Goal: Share content: Share content

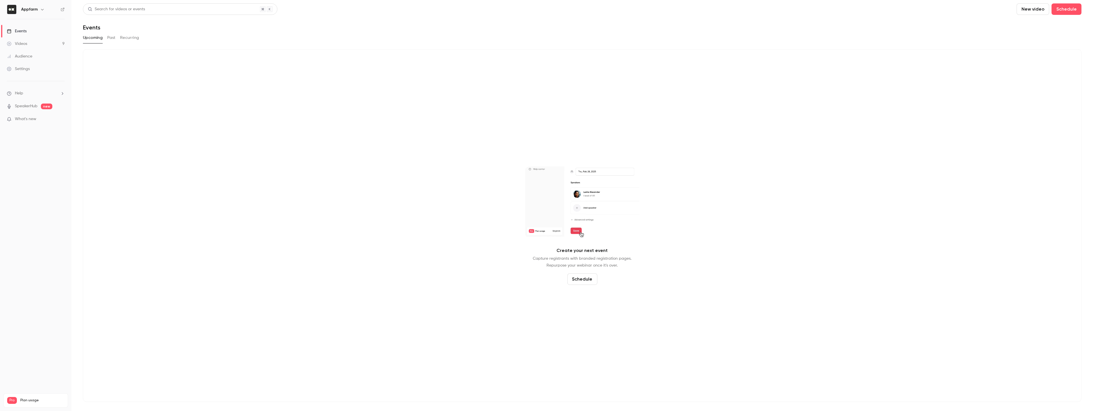
click at [27, 43] on div "Videos" at bounding box center [17, 44] width 20 height 6
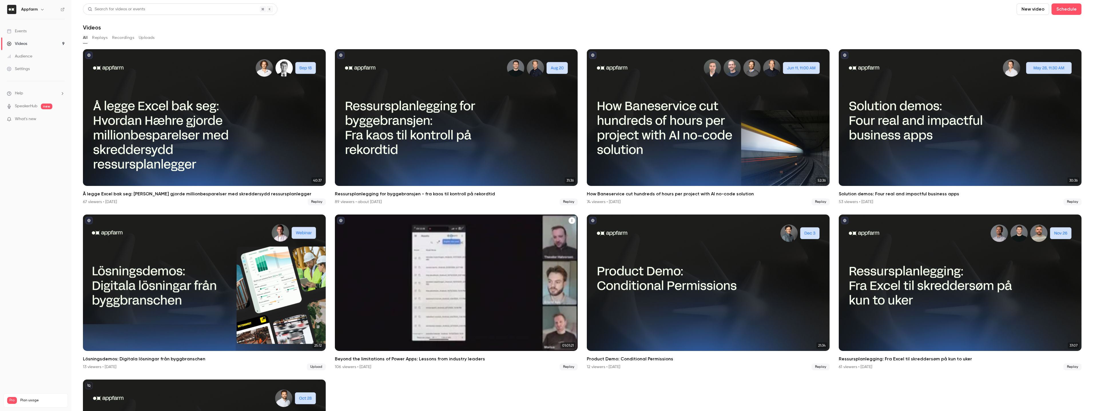
click at [403, 265] on div "Beyond the limitations of Power Apps: Lessons from industry leaders" at bounding box center [456, 282] width 243 height 137
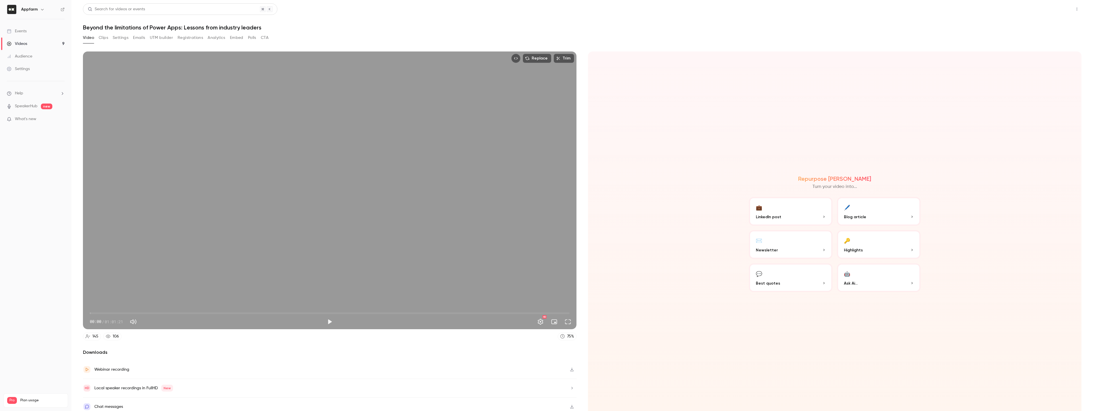
click at [1046, 9] on button "Share" at bounding box center [1056, 8] width 23 height 11
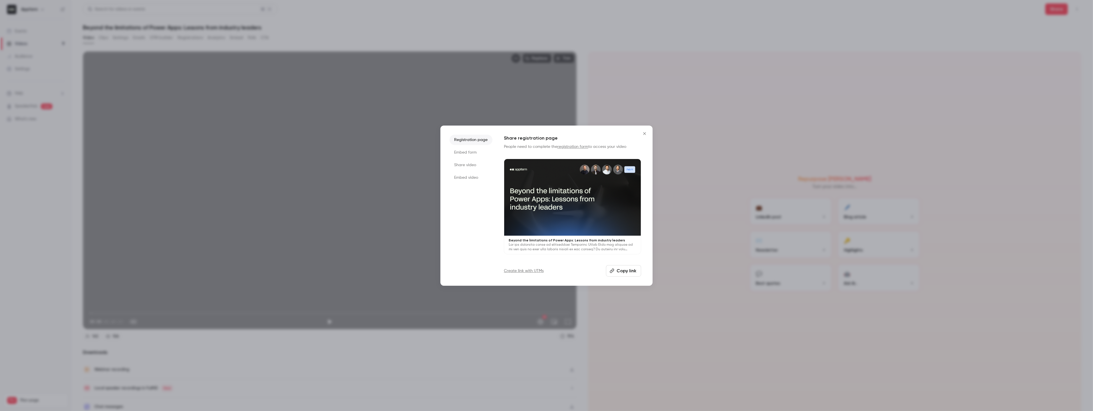
click at [626, 270] on button "Copy link" at bounding box center [623, 270] width 35 height 11
